Goal: Information Seeking & Learning: Learn about a topic

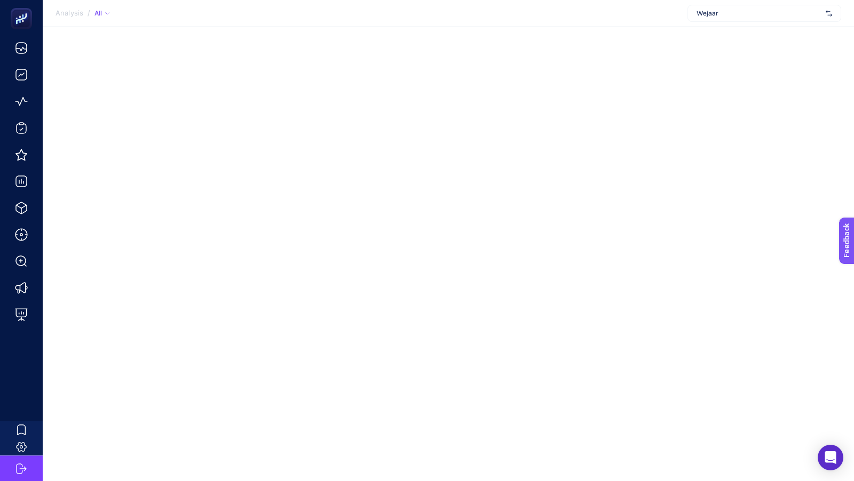
click at [728, 12] on span "Wejaar" at bounding box center [758, 13] width 125 height 9
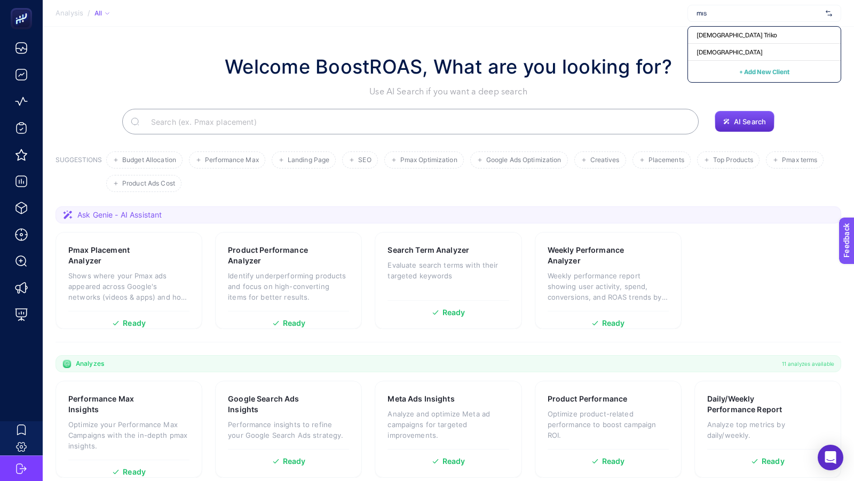
type input "mısı"
click at [702, 58] on div "[DEMOGRAPHIC_DATA]" at bounding box center [764, 52] width 153 height 17
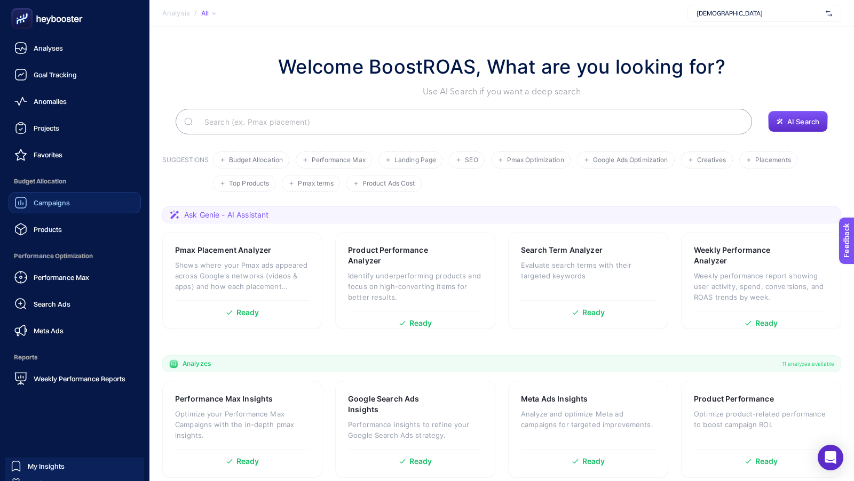
click at [43, 204] on span "Campaigns" at bounding box center [52, 203] width 36 height 9
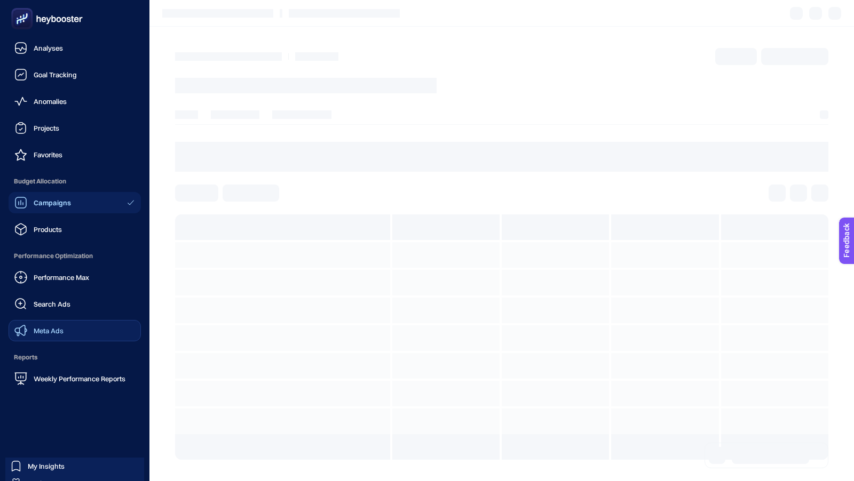
click at [42, 333] on span "Meta Ads" at bounding box center [49, 331] width 30 height 9
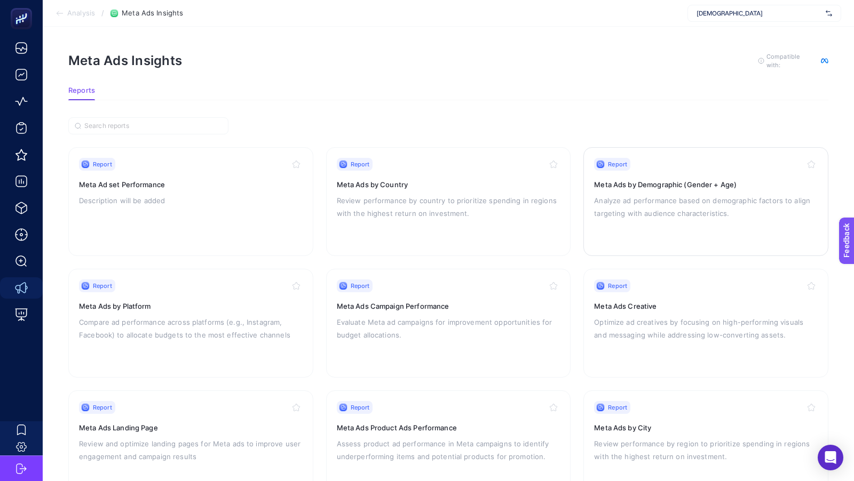
click at [691, 222] on div "Report Meta Ads by Demographic (Gender + Age) Analyze ad performance based on d…" at bounding box center [706, 202] width 224 height 88
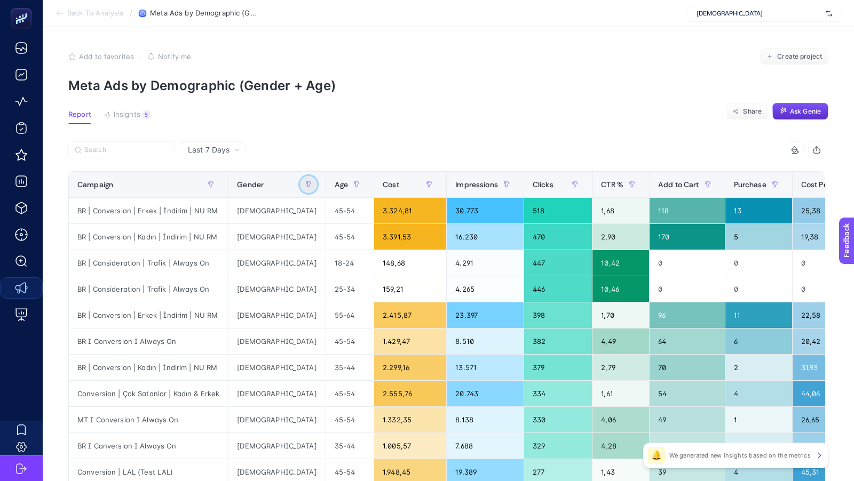
click at [300, 187] on button "button" at bounding box center [308, 184] width 17 height 17
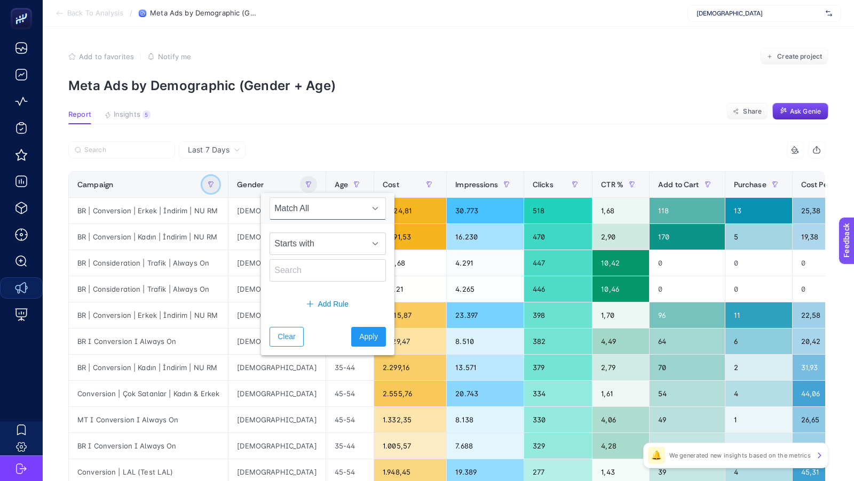
click at [208, 187] on icon "button" at bounding box center [211, 184] width 6 height 6
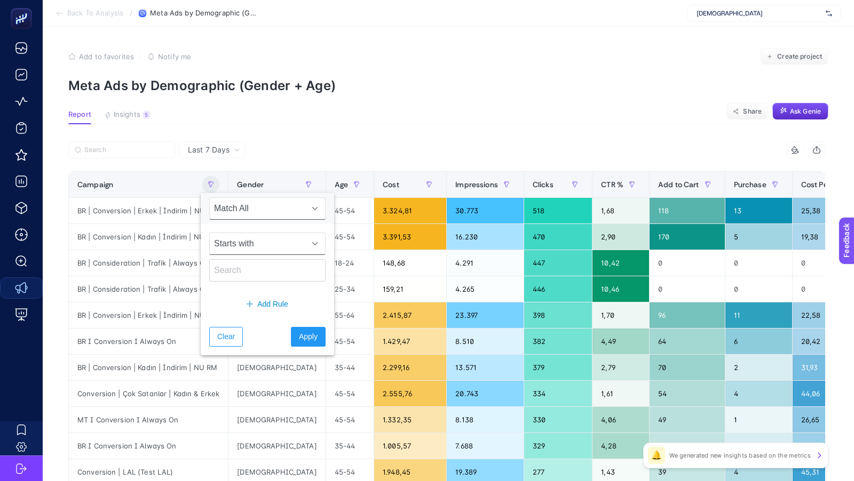
click at [255, 245] on span "Starts with" at bounding box center [257, 243] width 95 height 21
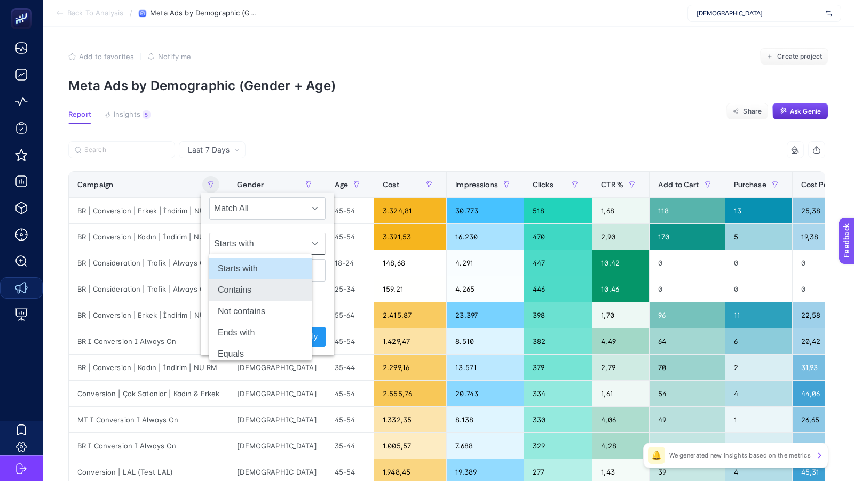
click at [242, 288] on li "Contains" at bounding box center [260, 290] width 102 height 21
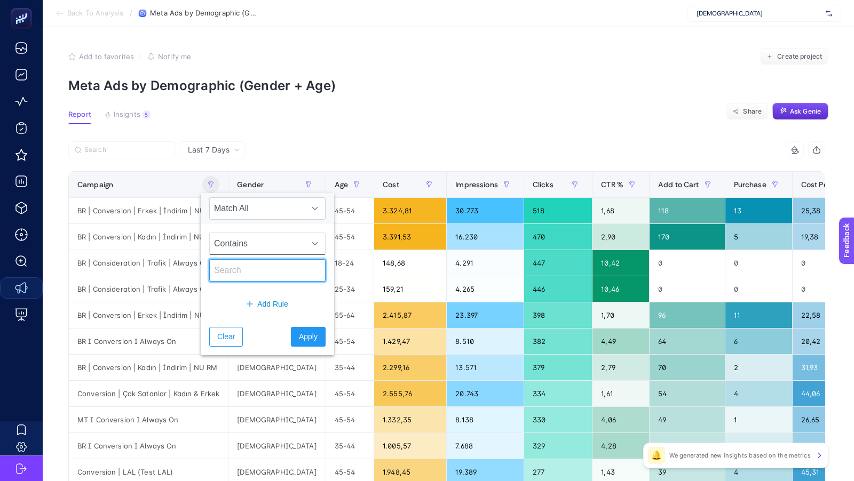
click at [240, 272] on input "text" at bounding box center [267, 270] width 116 height 22
type input "kadın"
click at [303, 331] on span "Apply" at bounding box center [308, 336] width 19 height 11
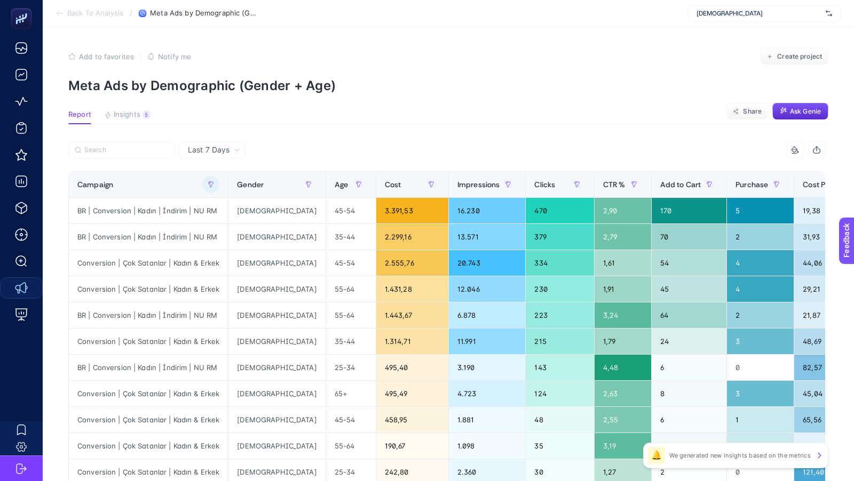
click at [210, 149] on span "Last 7 Days" at bounding box center [209, 150] width 42 height 11
click at [217, 189] on li "Last 30 Days" at bounding box center [212, 191] width 60 height 19
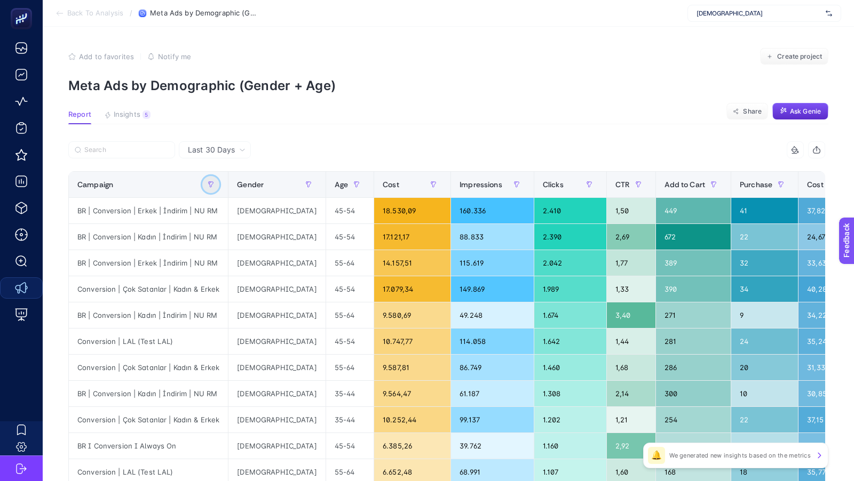
click at [207, 188] on button "button" at bounding box center [210, 184] width 17 height 17
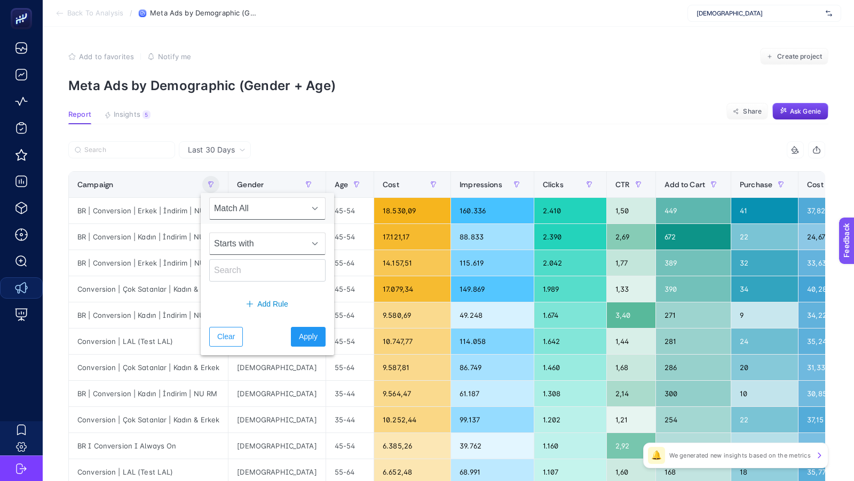
click at [238, 251] on span "Starts with" at bounding box center [257, 243] width 95 height 21
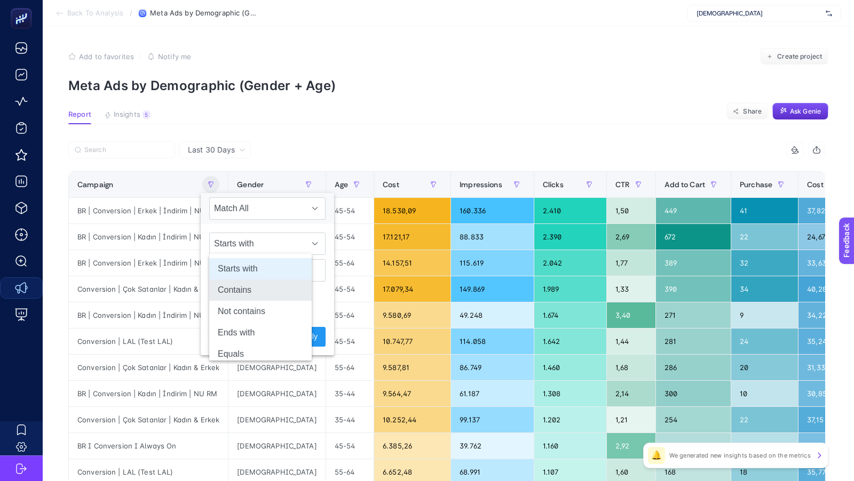
click at [236, 288] on li "Contains" at bounding box center [260, 290] width 102 height 21
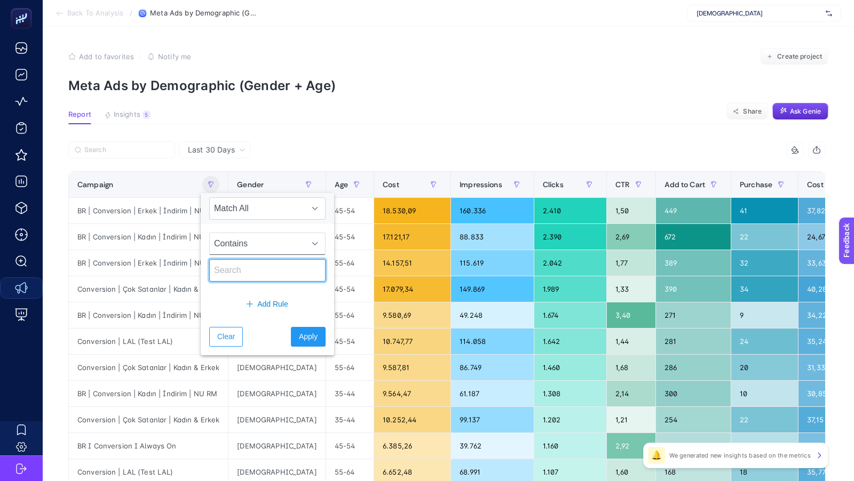
click at [241, 262] on input "text" at bounding box center [267, 270] width 116 height 22
type input "kadın"
click at [299, 331] on span "Apply" at bounding box center [308, 336] width 19 height 11
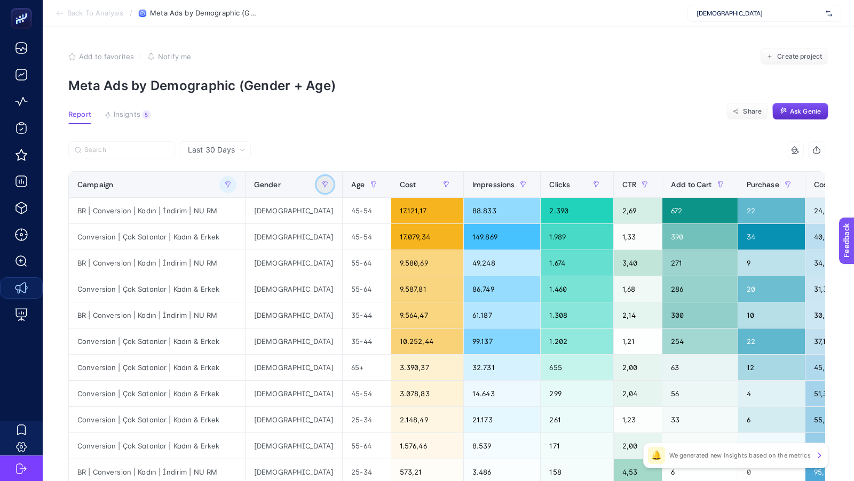
click at [323, 186] on icon "button" at bounding box center [325, 184] width 5 height 5
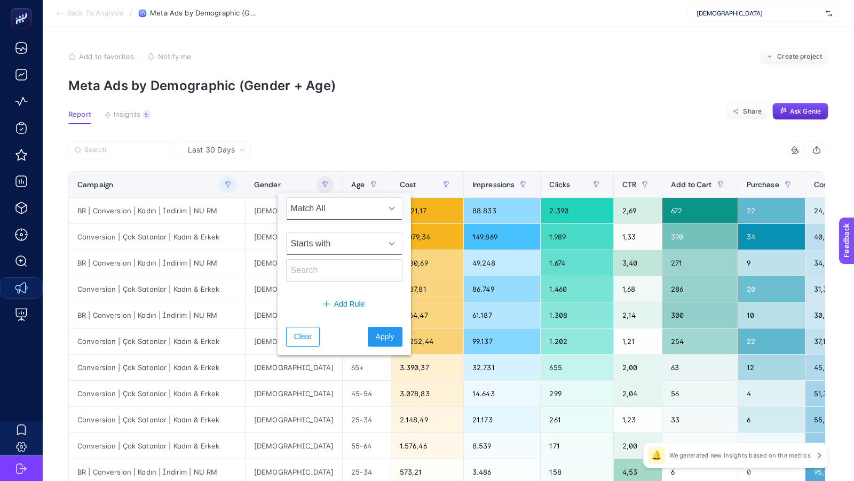
click at [309, 239] on span "Starts with" at bounding box center [334, 243] width 95 height 21
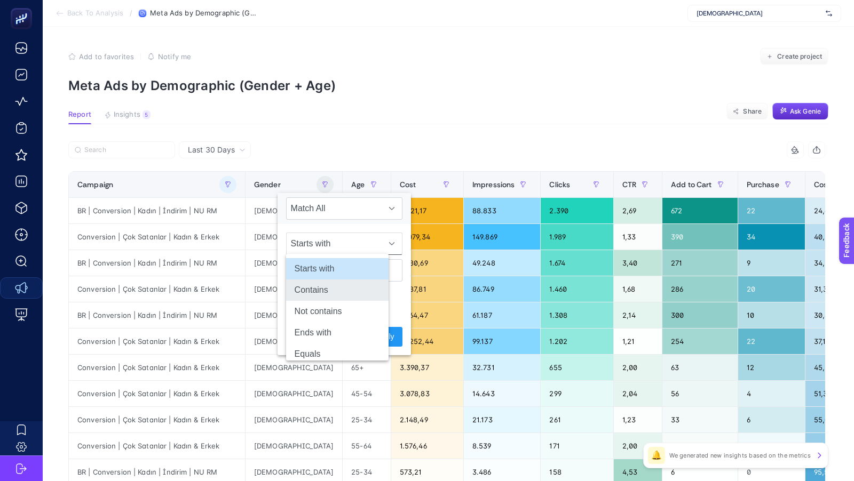
click at [310, 295] on li "Contains" at bounding box center [337, 290] width 102 height 21
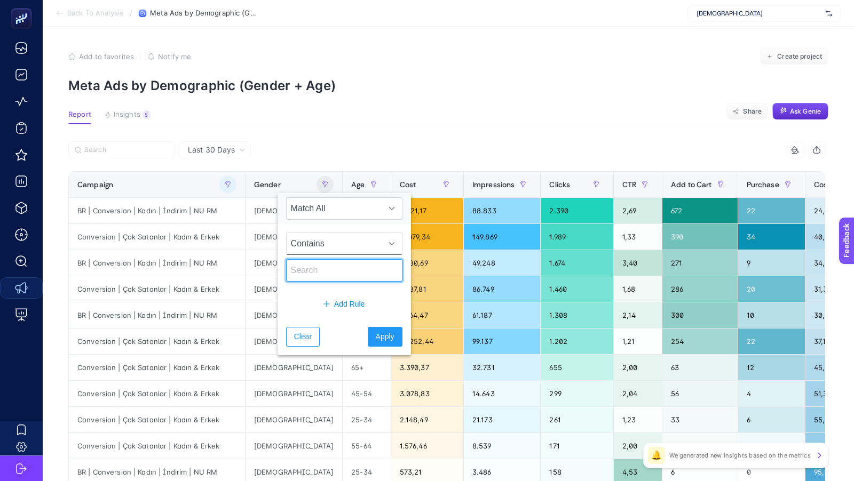
click at [310, 275] on input "text" at bounding box center [344, 270] width 116 height 22
type input "[DEMOGRAPHIC_DATA]"
click at [376, 337] on span "Apply" at bounding box center [385, 336] width 19 height 11
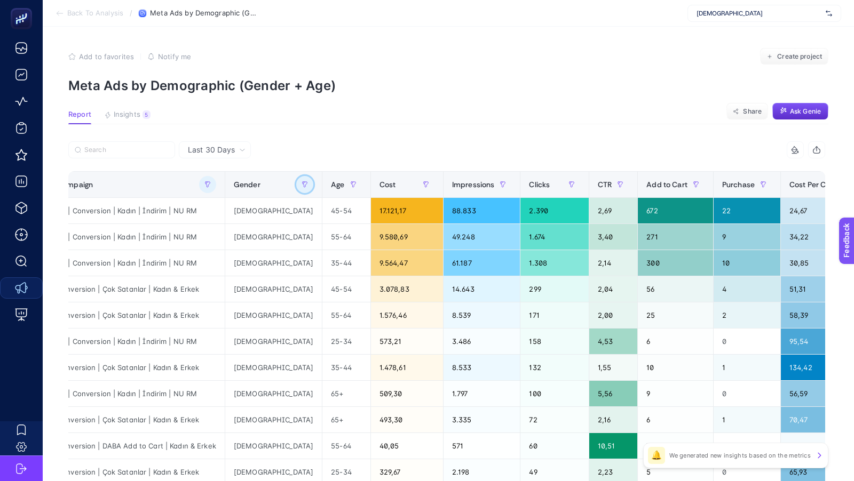
scroll to position [0, 28]
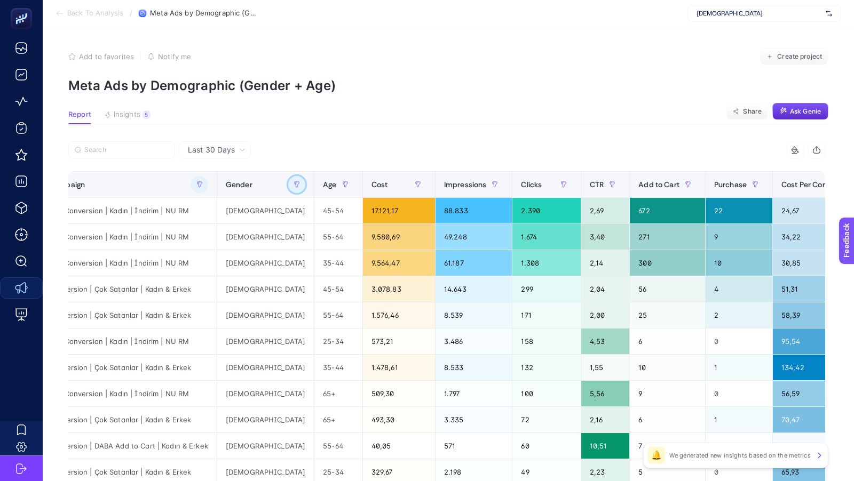
click at [288, 189] on button "button" at bounding box center [296, 184] width 17 height 17
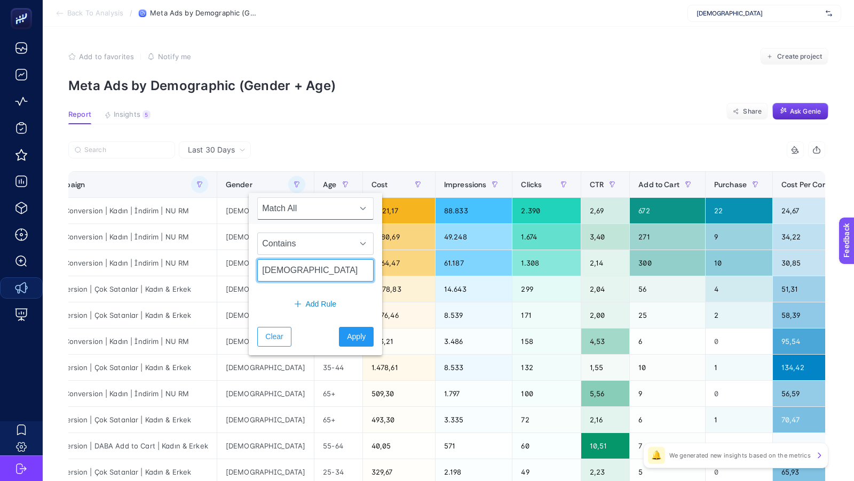
click at [278, 270] on input "[DEMOGRAPHIC_DATA]" at bounding box center [315, 270] width 116 height 22
type input "[DEMOGRAPHIC_DATA]"
click at [347, 335] on span "Apply" at bounding box center [356, 336] width 19 height 11
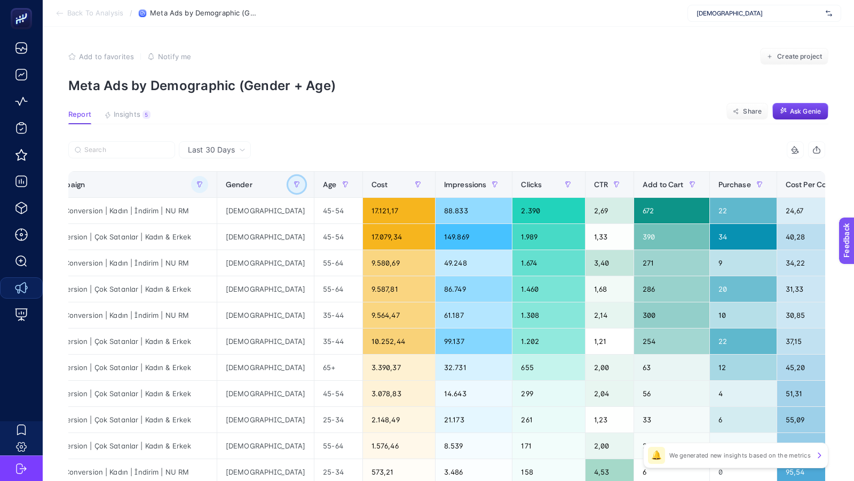
click at [294, 183] on icon "button" at bounding box center [297, 184] width 6 height 6
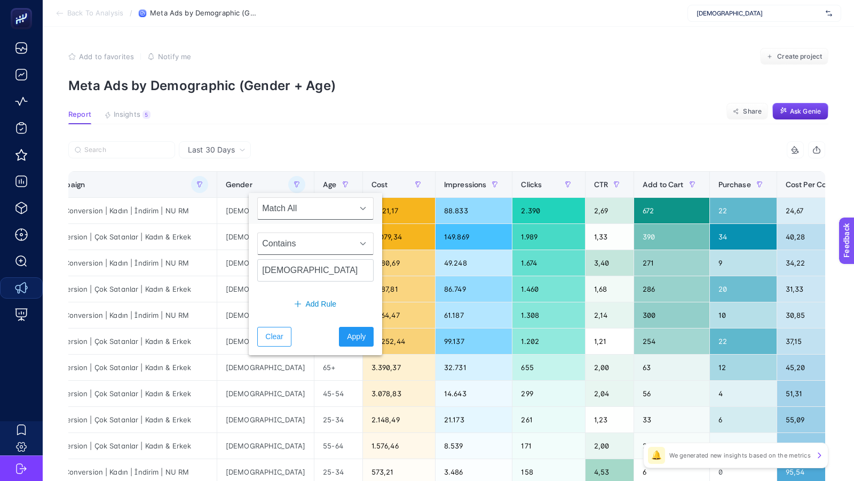
click at [276, 236] on span "Contains" at bounding box center [305, 243] width 95 height 21
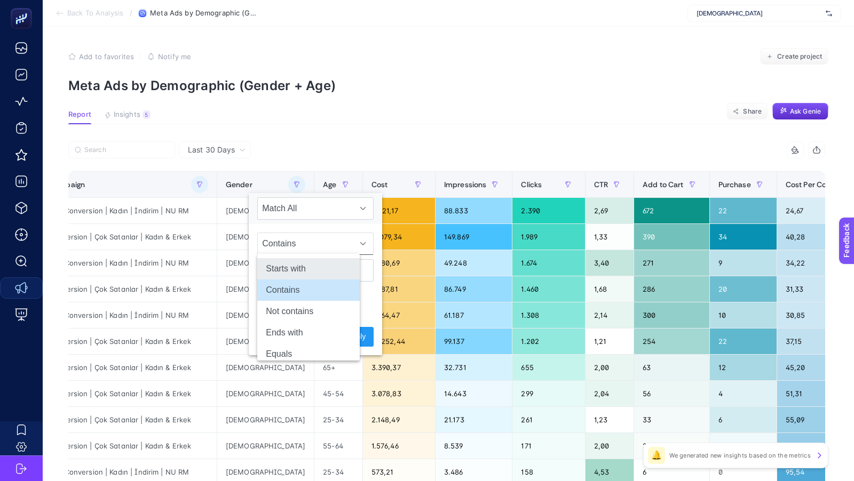
click at [279, 276] on li "Starts with" at bounding box center [308, 268] width 102 height 21
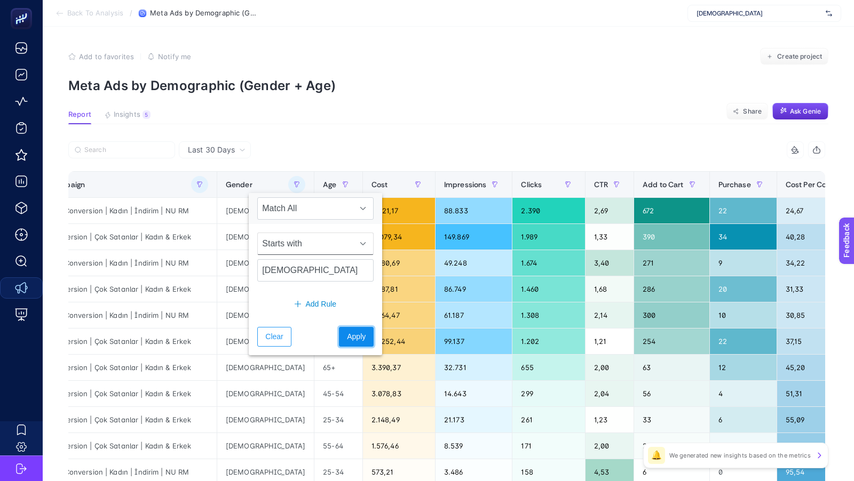
click at [347, 338] on span "Apply" at bounding box center [356, 336] width 19 height 11
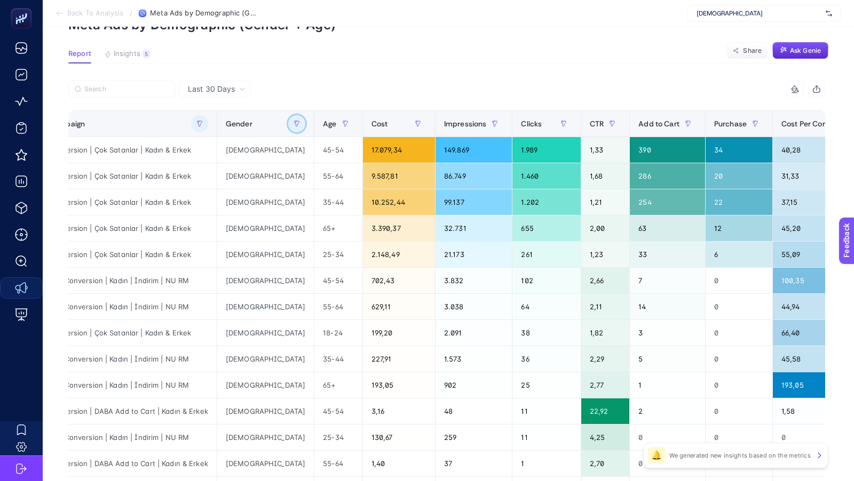
scroll to position [60, 0]
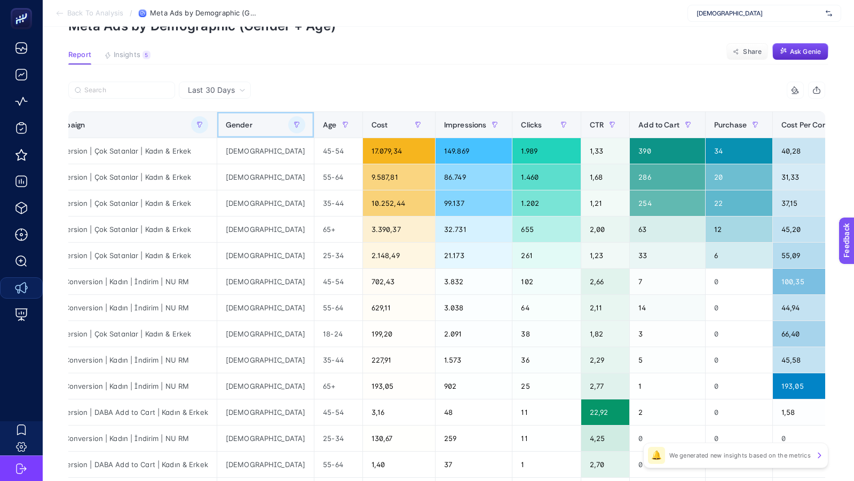
click at [288, 128] on div at bounding box center [296, 124] width 17 height 17
click at [294, 126] on icon "button" at bounding box center [297, 125] width 6 height 6
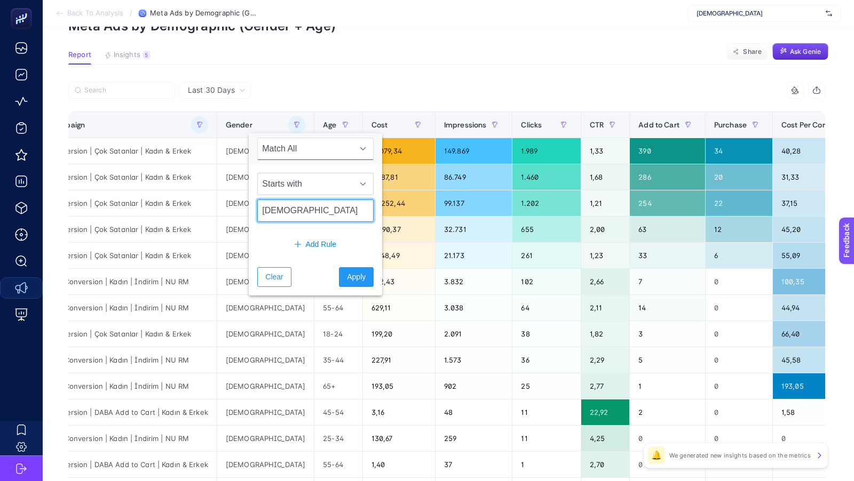
click at [287, 212] on input "[DEMOGRAPHIC_DATA]" at bounding box center [315, 211] width 116 height 22
click at [347, 275] on span "Apply" at bounding box center [356, 277] width 19 height 11
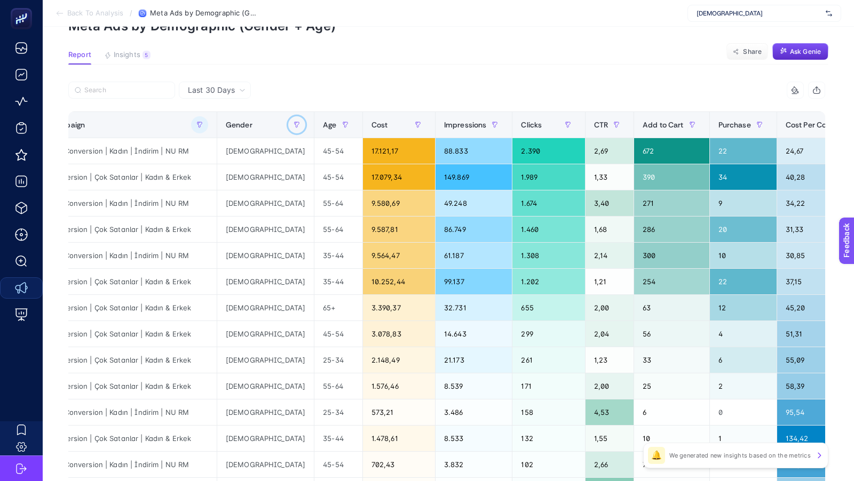
scroll to position [0, 0]
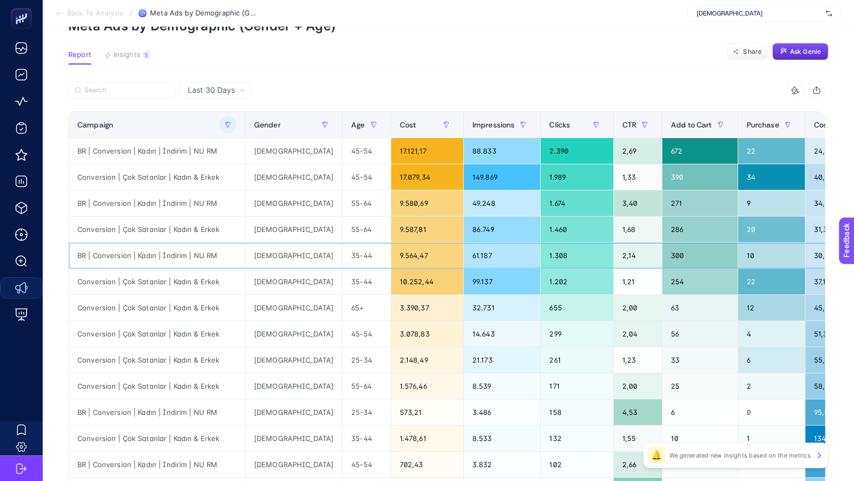
click at [149, 256] on div "BR | Conversion | Kadın | İndirim | NU RM" at bounding box center [157, 256] width 176 height 26
copy tr "BR | Conversion | Kadın | İndirim | NU RM"
click at [221, 124] on button "button" at bounding box center [227, 124] width 17 height 17
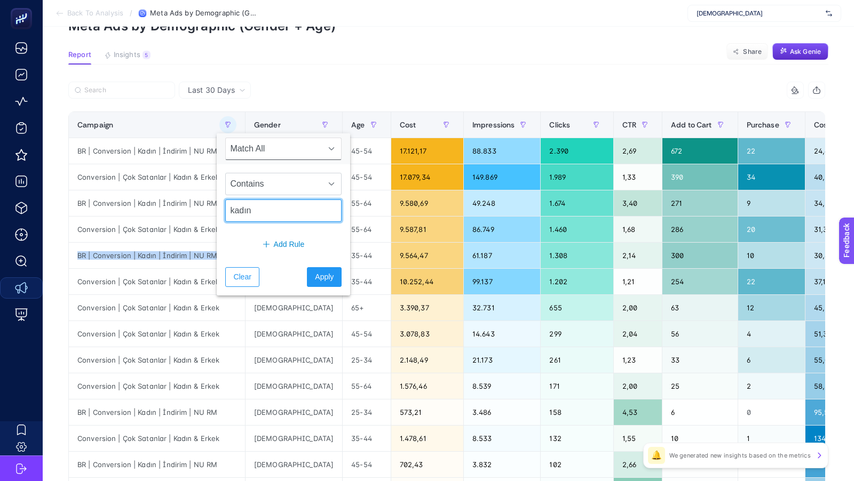
click at [244, 209] on input "kadın" at bounding box center [283, 211] width 116 height 22
paste input "BR | Conversion | Kadın | İndirim | NU RM"
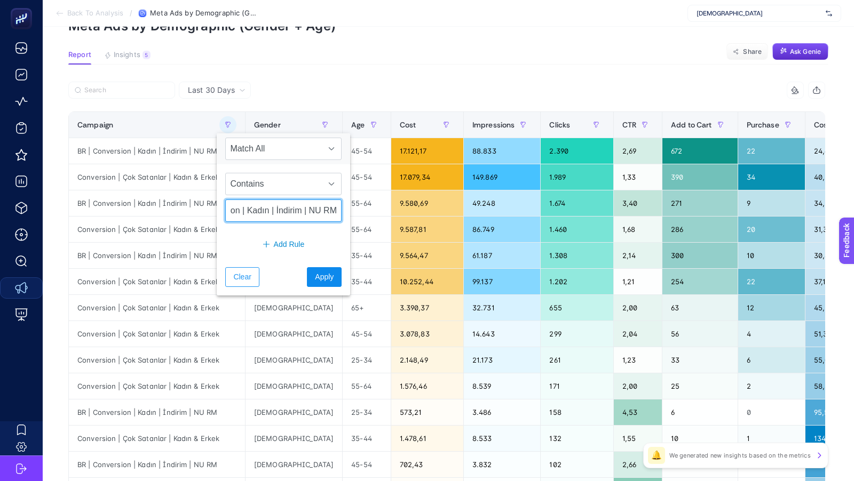
type input "BR | Conversion | Kadın | İndirim | NU RM"
click at [317, 272] on span "Apply" at bounding box center [324, 277] width 19 height 11
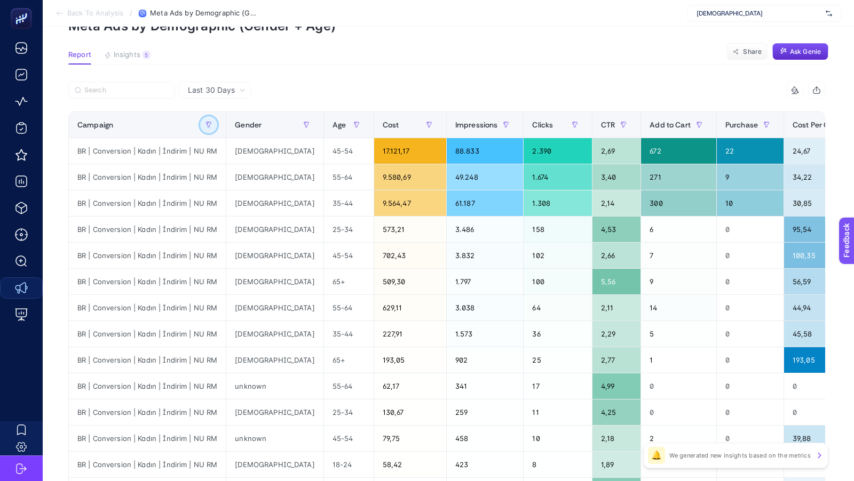
scroll to position [0, 0]
click at [399, 64] on section "Report Insights 5 We generated new insights based on the metrics Share Ask [PER…" at bounding box center [448, 58] width 760 height 14
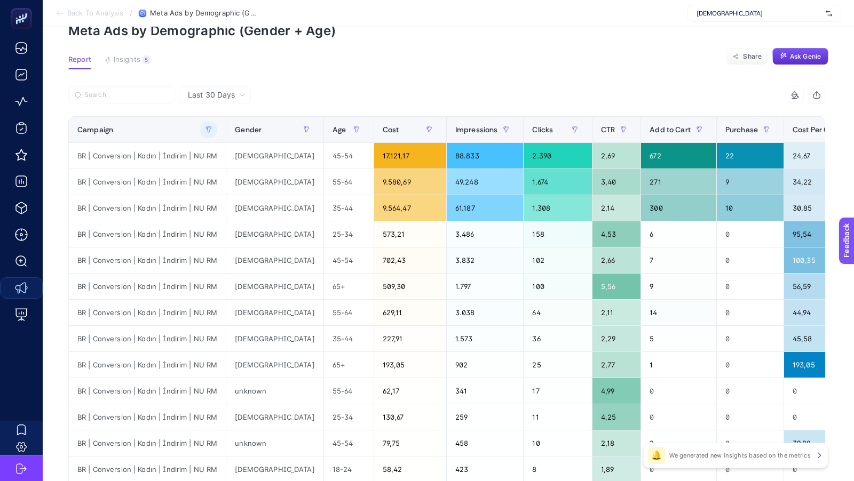
scroll to position [50, 0]
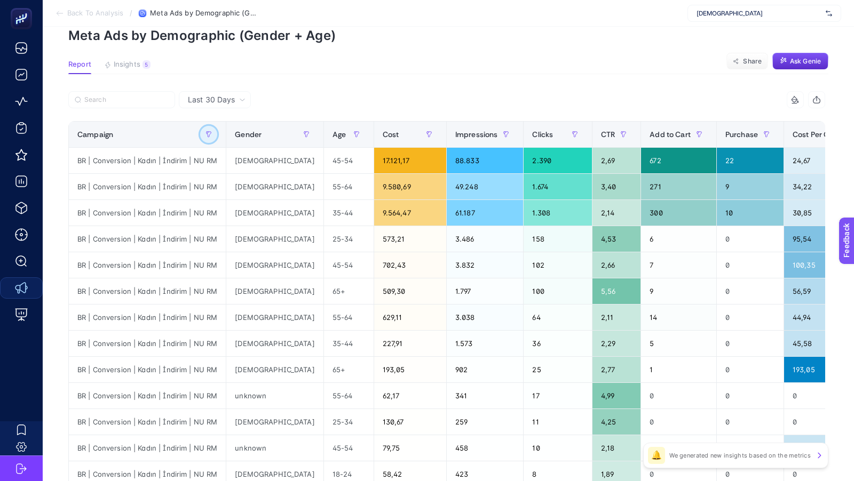
click at [210, 137] on icon "button" at bounding box center [208, 134] width 6 height 6
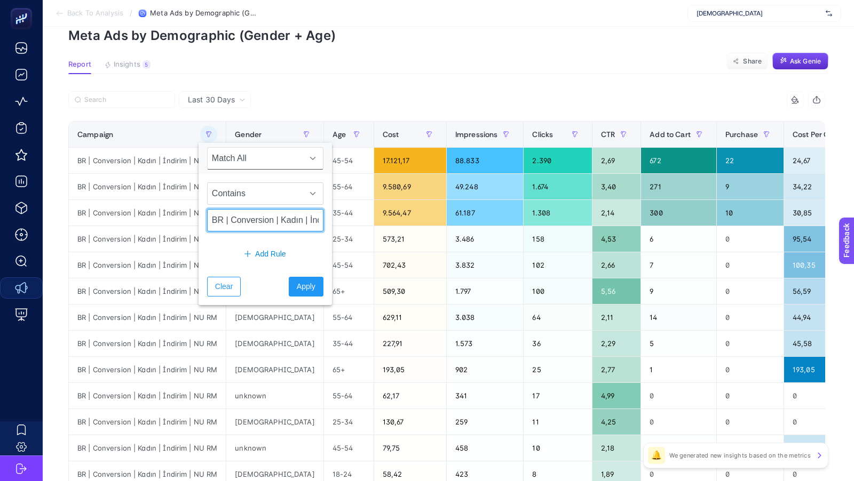
click at [253, 223] on input "BR | Conversion | Kadın | İndirim | NU RM" at bounding box center [265, 220] width 116 height 22
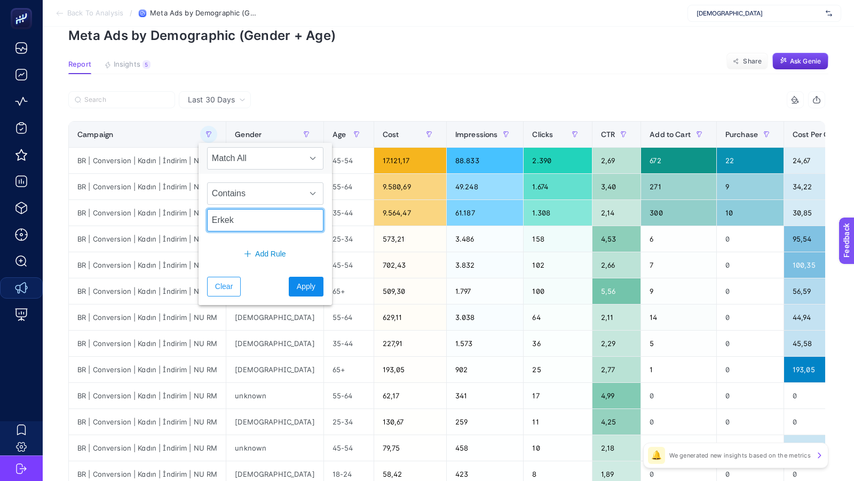
type input "Erkek"
click at [297, 281] on span "Apply" at bounding box center [306, 286] width 19 height 11
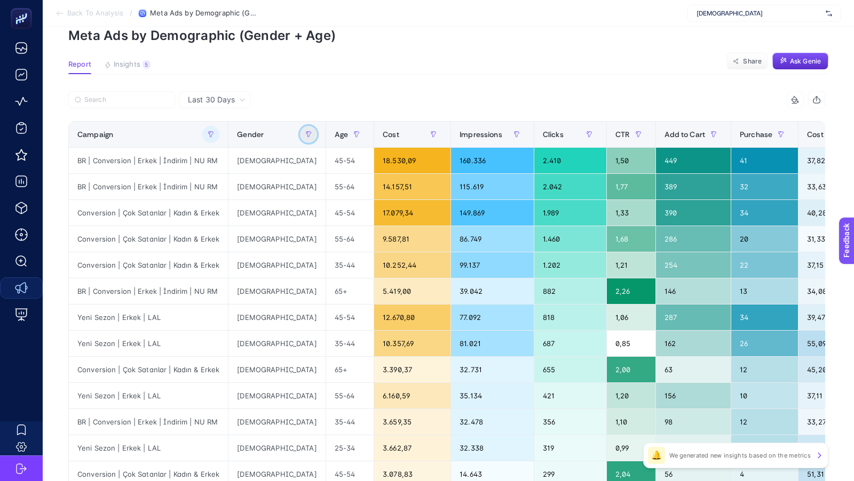
click at [305, 137] on icon "button" at bounding box center [308, 134] width 6 height 6
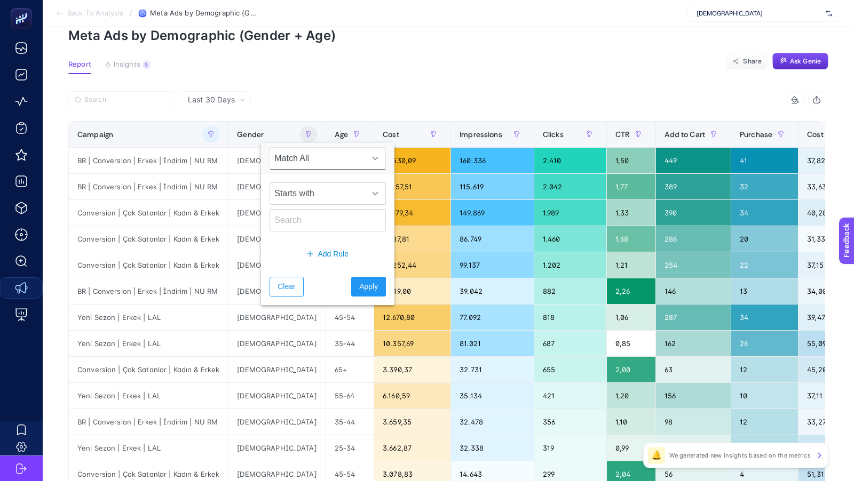
click at [375, 286] on div "Clear Apply" at bounding box center [327, 286] width 133 height 37
click at [360, 286] on span "Apply" at bounding box center [368, 286] width 19 height 11
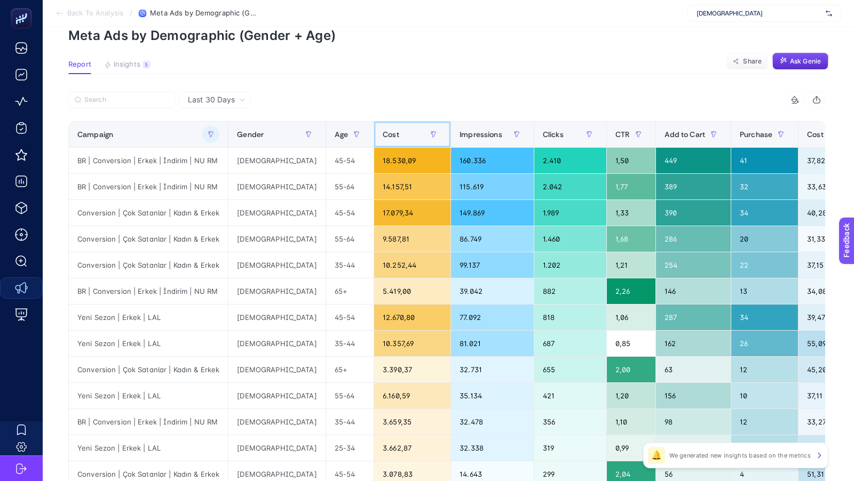
click at [383, 133] on span "Cost" at bounding box center [391, 134] width 17 height 9
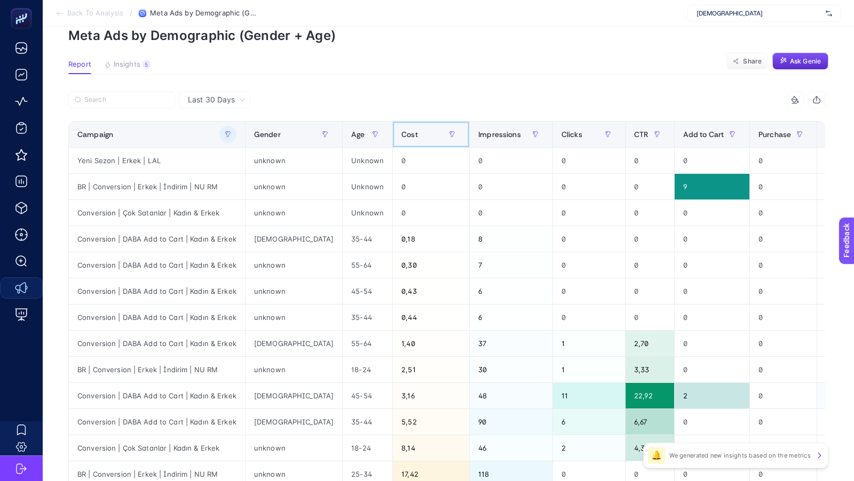
click at [393, 133] on th "Cost" at bounding box center [431, 135] width 77 height 26
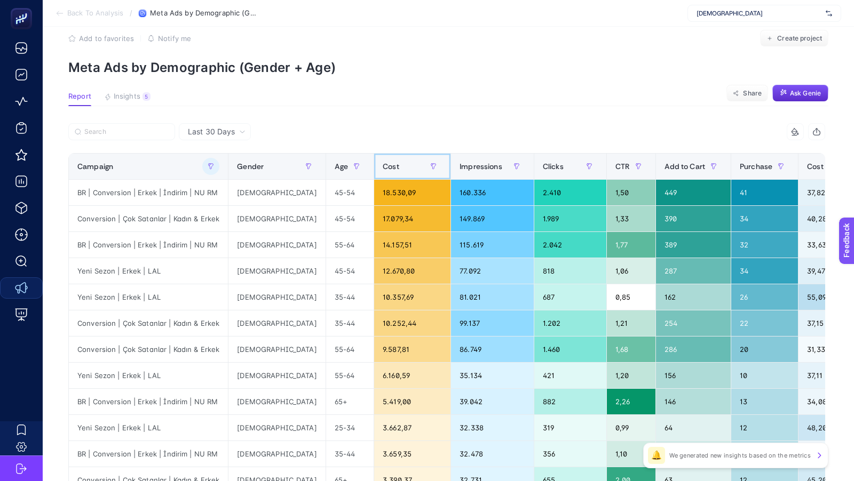
scroll to position [44, 0]
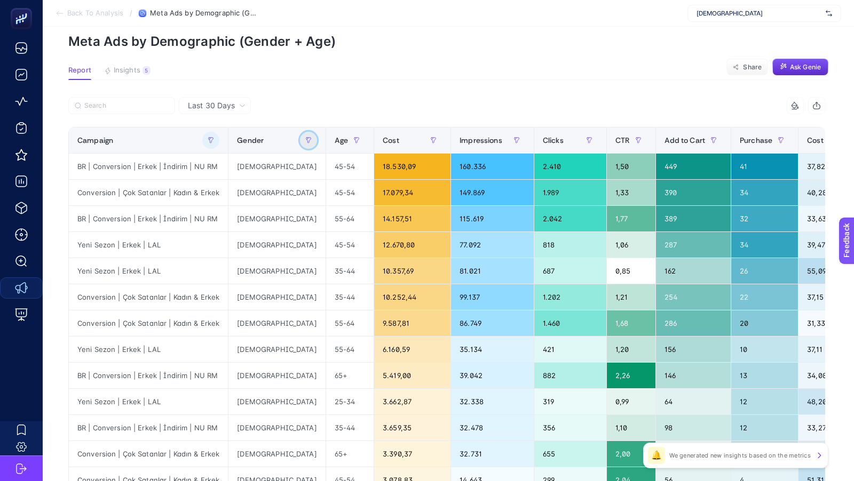
click at [305, 142] on icon "button" at bounding box center [308, 140] width 6 height 6
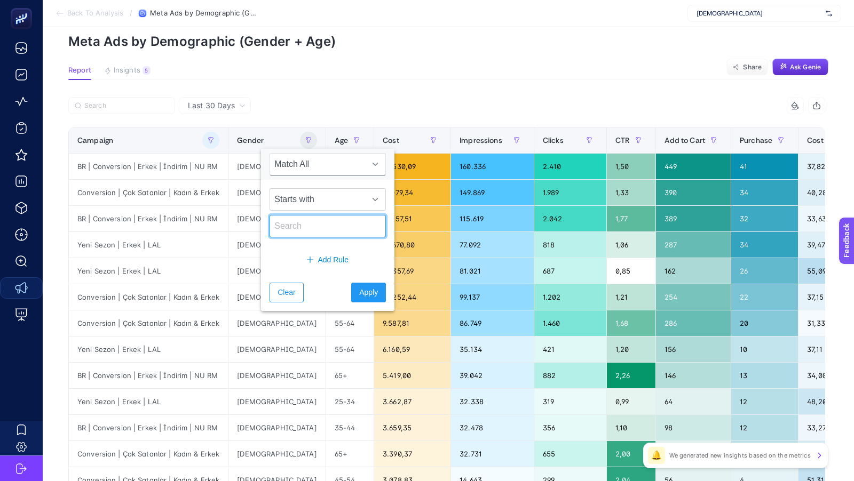
click at [289, 222] on input "text" at bounding box center [328, 226] width 116 height 22
type input "[DEMOGRAPHIC_DATA]"
click at [362, 288] on span "Apply" at bounding box center [368, 292] width 19 height 11
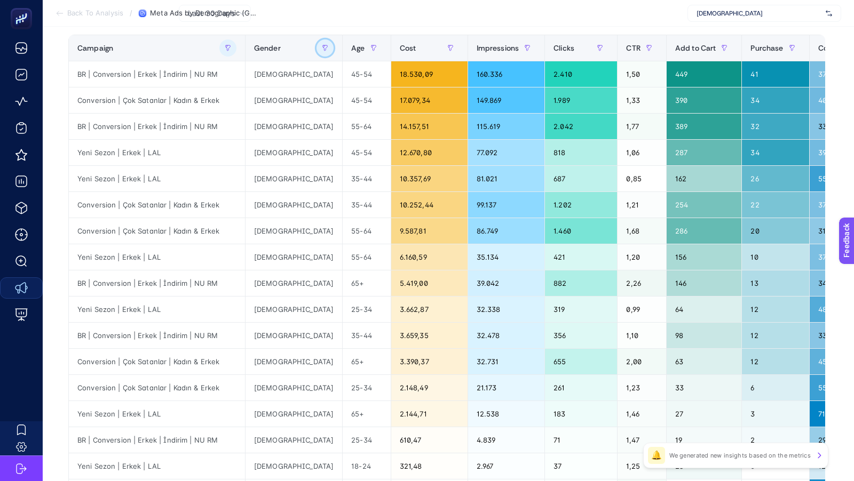
scroll to position [134, 0]
